Goal: Task Accomplishment & Management: Complete application form

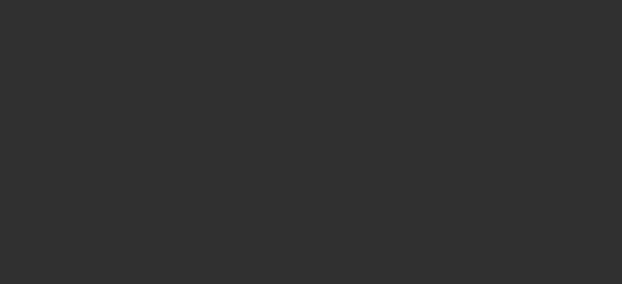
click at [136, 67] on div at bounding box center [311, 142] width 622 height 284
click at [432, 105] on div at bounding box center [311, 142] width 622 height 284
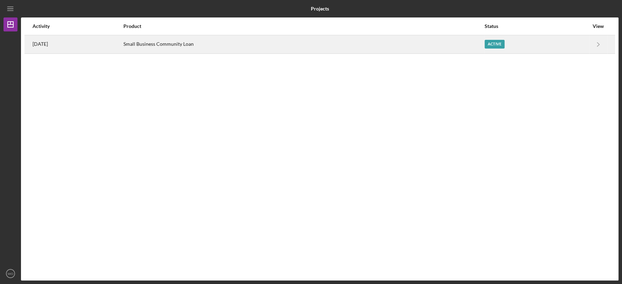
click at [289, 43] on div "Small Business Community Loan" at bounding box center [303, 44] width 361 height 17
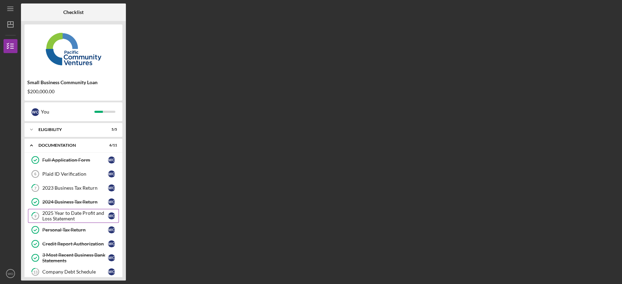
click at [77, 217] on div "2025 Year to Date Profit and Loss Statement" at bounding box center [75, 216] width 66 height 11
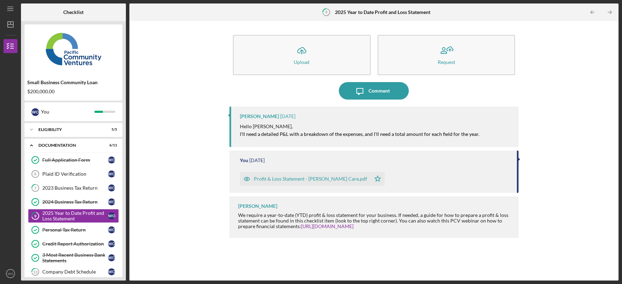
click at [124, 153] on div "Small Business Community Loan $200,000.00 W O You Icon/Expander Eligibility 5 /…" at bounding box center [73, 151] width 105 height 260
click at [95, 144] on div "Documentation" at bounding box center [75, 145] width 75 height 4
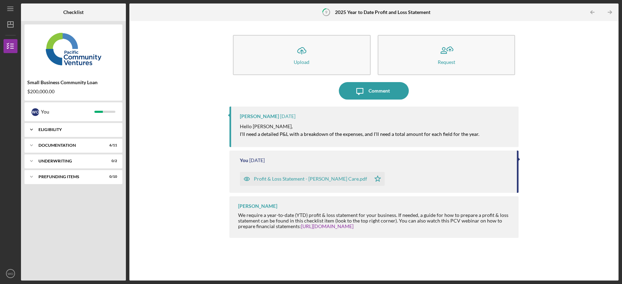
click at [82, 130] on div "Eligibility" at bounding box center [75, 130] width 75 height 4
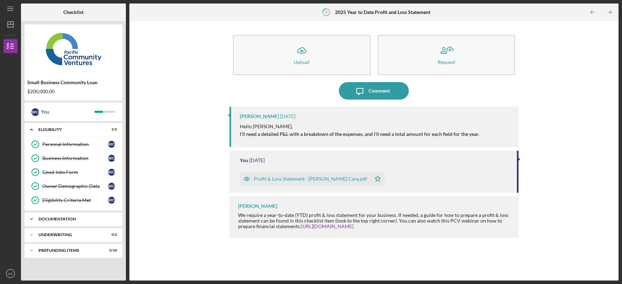
click at [80, 221] on div "Icon/Expander Documentation 6 / 11" at bounding box center [73, 219] width 98 height 14
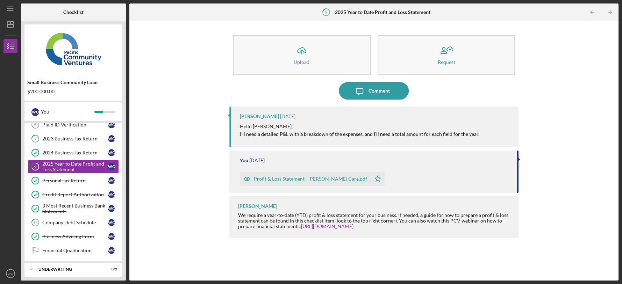
scroll to position [135, 0]
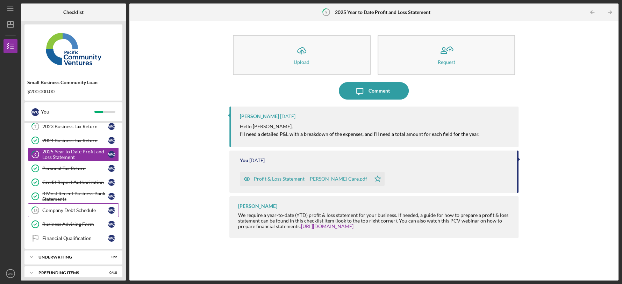
click at [69, 209] on div "Company Debt Schedule" at bounding box center [75, 211] width 66 height 6
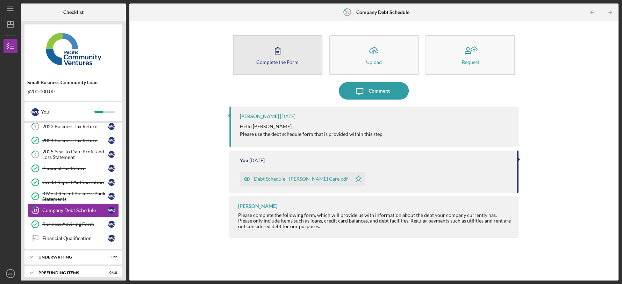
click at [289, 50] on button "Complete the Form Form" at bounding box center [278, 55] width 90 height 40
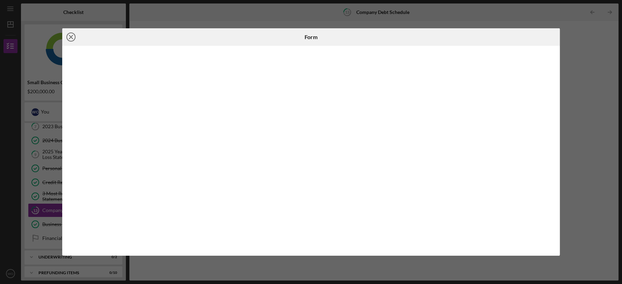
click at [70, 38] on line at bounding box center [70, 36] width 3 height 3
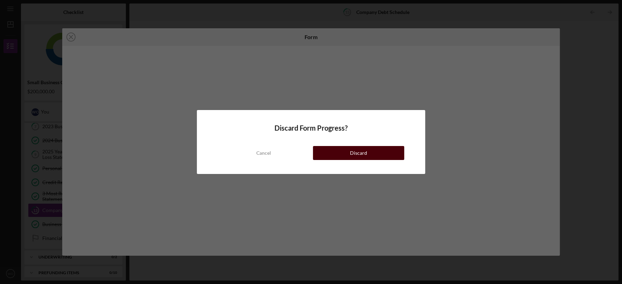
click at [353, 156] on div "Discard" at bounding box center [358, 153] width 17 height 14
